Goal: Check status: Check status

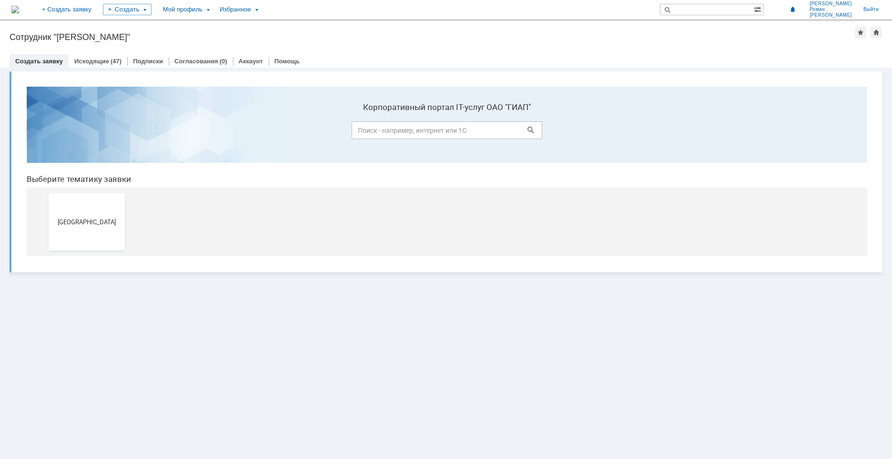
click at [108, 218] on span "[GEOGRAPHIC_DATA]" at bounding box center [86, 221] width 70 height 7
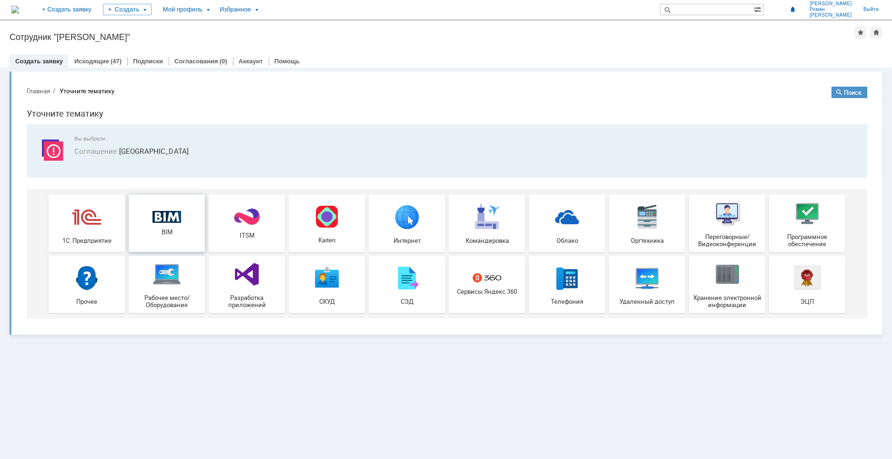
click at [161, 223] on img at bounding box center [166, 217] width 29 height 12
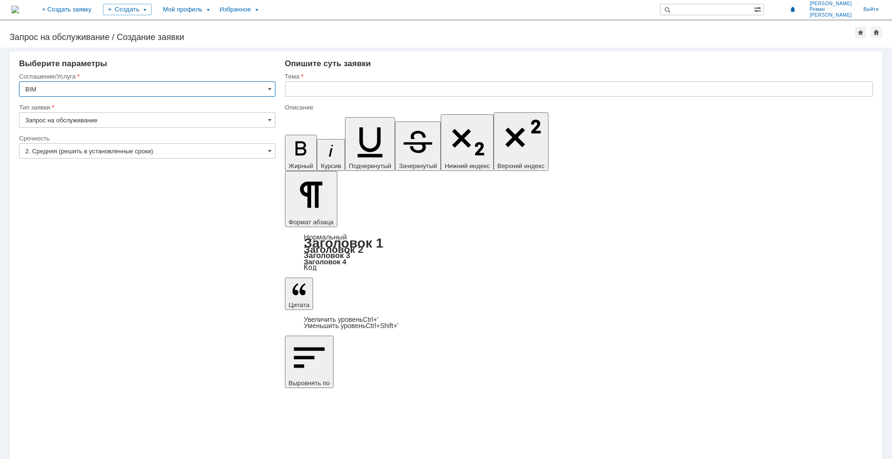
click at [272, 91] on input "BIM" at bounding box center [147, 88] width 256 height 15
click at [149, 66] on div "Выберите параметры" at bounding box center [147, 64] width 256 height 10
type input "BIM"
click at [214, 15] on div "Мой профиль" at bounding box center [185, 9] width 57 height 19
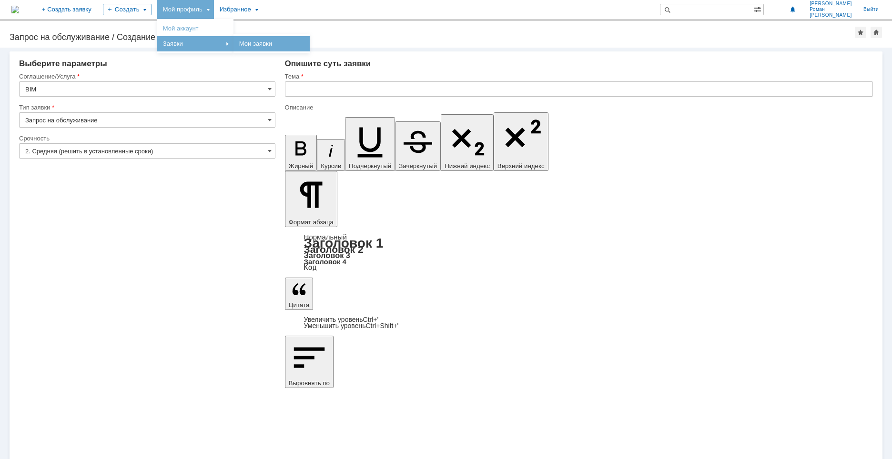
click at [305, 46] on link "Мои заявки" at bounding box center [271, 43] width 72 height 11
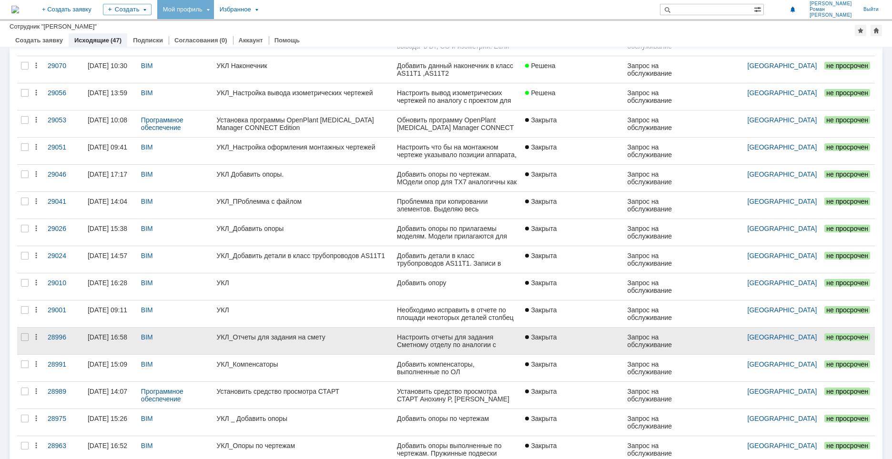
scroll to position [221, 0]
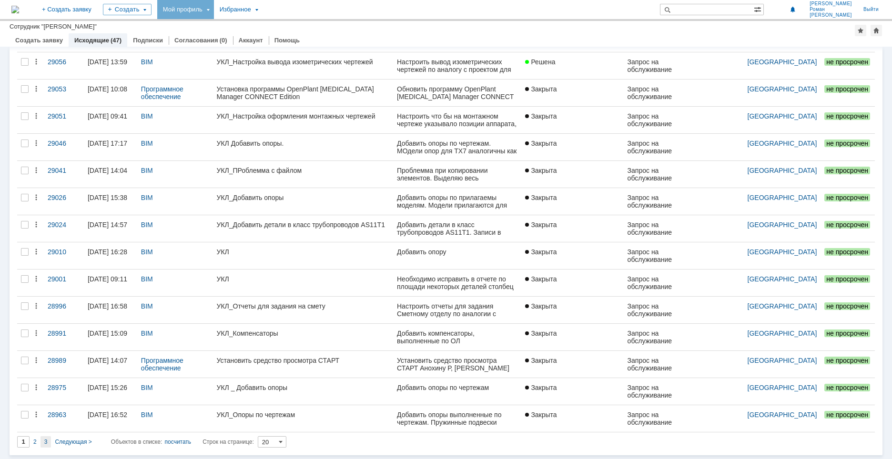
click at [46, 444] on span "3" at bounding box center [45, 442] width 3 height 7
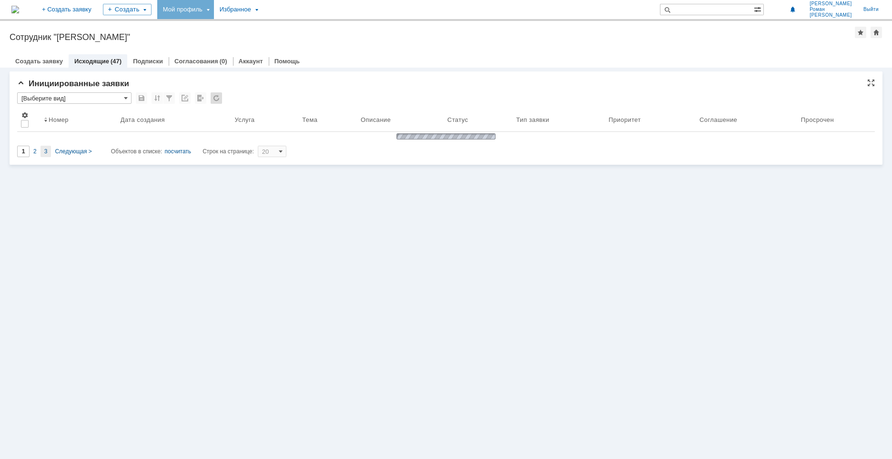
scroll to position [0, 0]
type input "3"
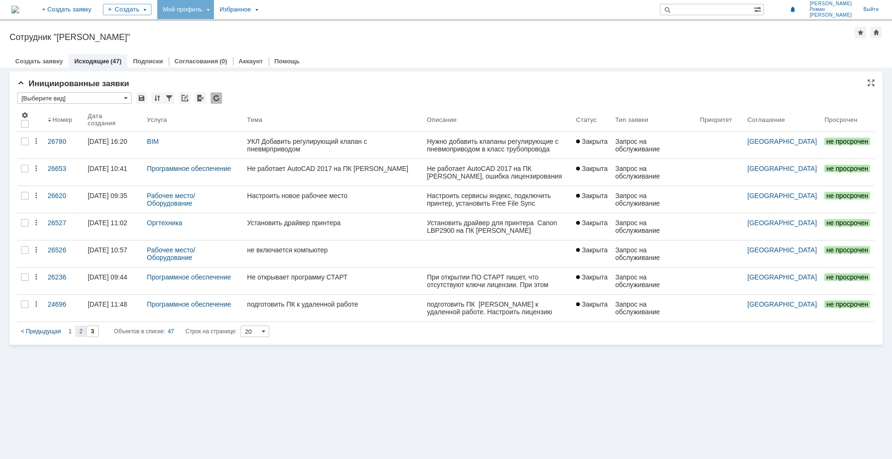
click at [78, 331] on div "2" at bounding box center [80, 331] width 11 height 11
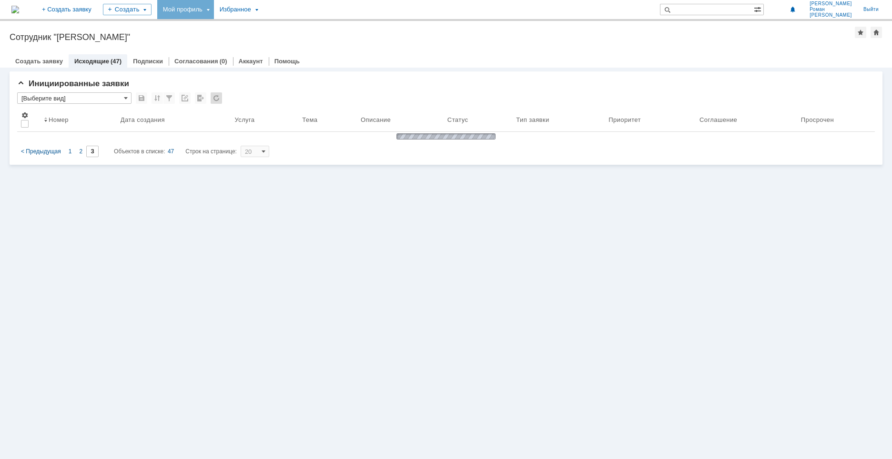
type input "2"
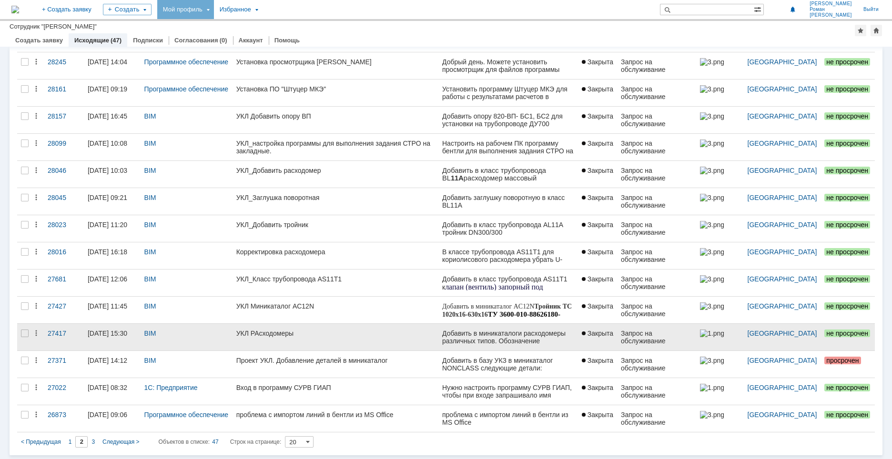
click at [253, 333] on div "УКЛ РАсходомеры" at bounding box center [335, 334] width 198 height 8
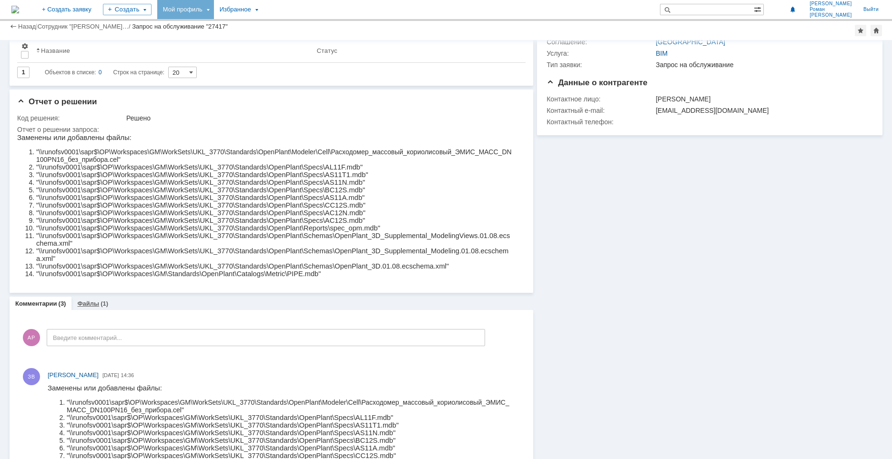
click at [91, 305] on link "Файлы" at bounding box center [88, 303] width 22 height 7
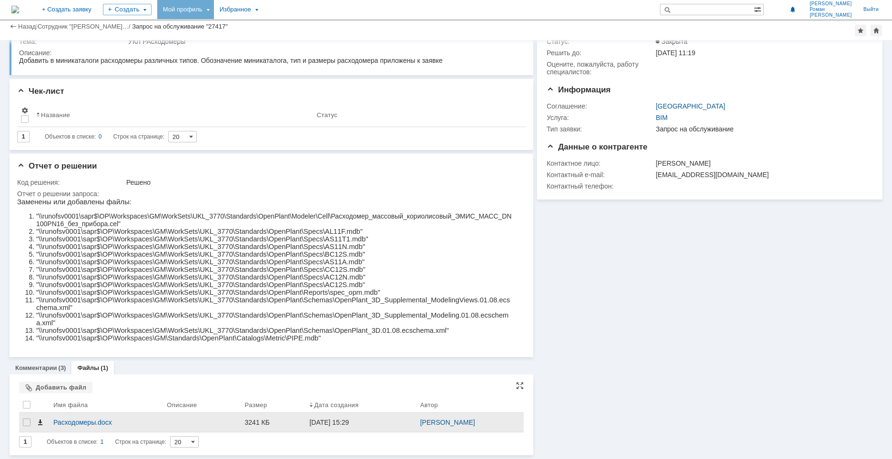
click at [39, 423] on span at bounding box center [40, 423] width 8 height 8
